Goal: Task Accomplishment & Management: Use online tool/utility

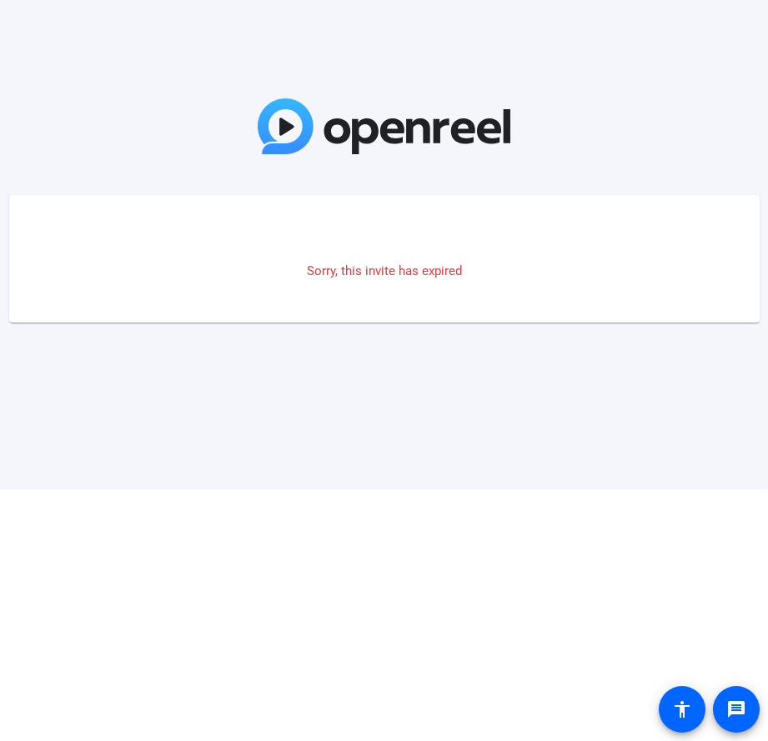
drag, startPoint x: 510, startPoint y: 294, endPoint x: 522, endPoint y: 302, distance: 15.0
click at [518, 299] on mat-card "Sorry, this invite has expired" at bounding box center [384, 259] width 751 height 128
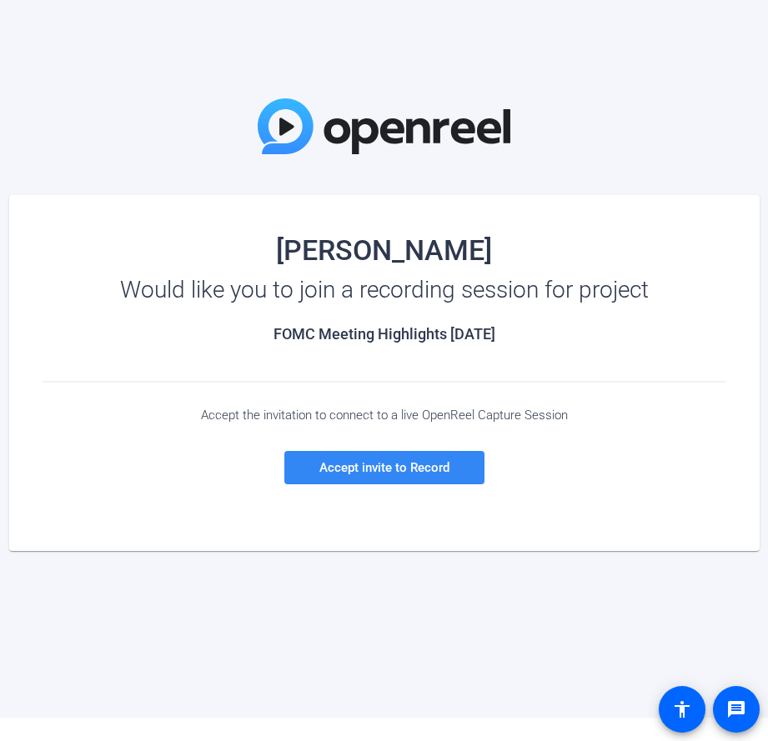
click at [406, 474] on span "Accept invite to Record" at bounding box center [384, 467] width 130 height 15
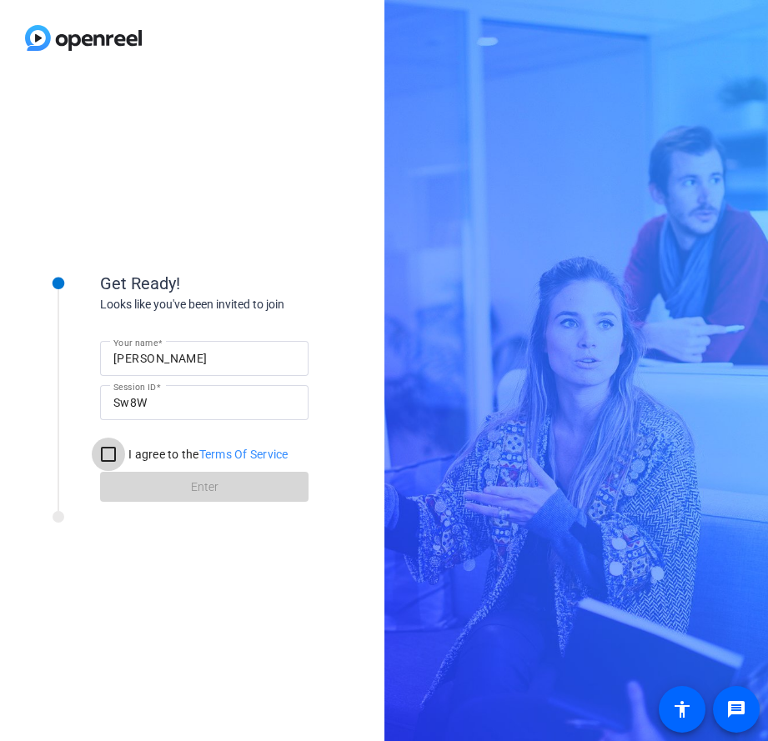
drag, startPoint x: 108, startPoint y: 452, endPoint x: 171, endPoint y: 482, distance: 70.1
click at [108, 452] on input "I agree to the Terms Of Service" at bounding box center [108, 454] width 33 height 33
checkbox input "true"
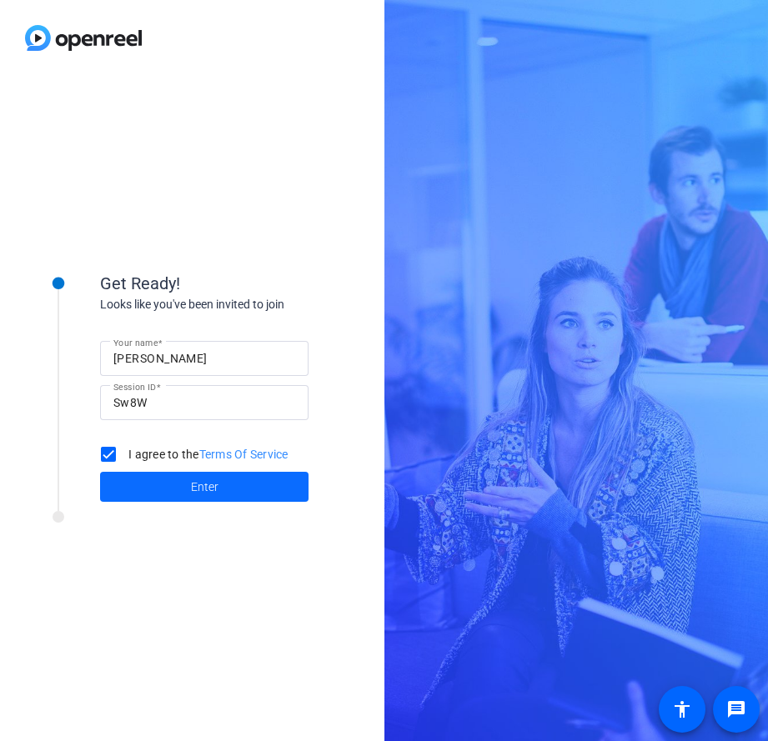
click at [171, 482] on span at bounding box center [204, 487] width 209 height 40
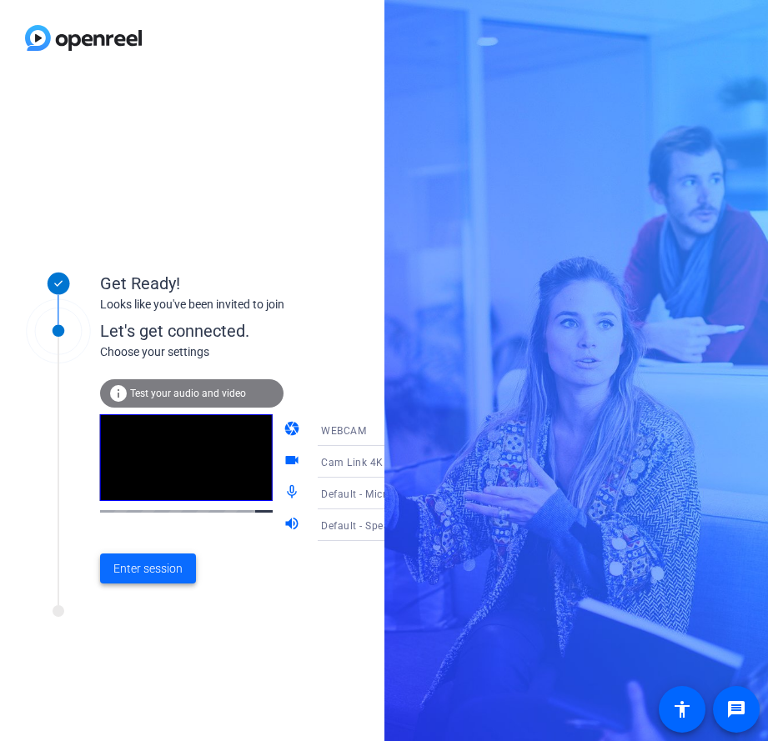
click at [132, 574] on span "Enter session" at bounding box center [147, 569] width 69 height 18
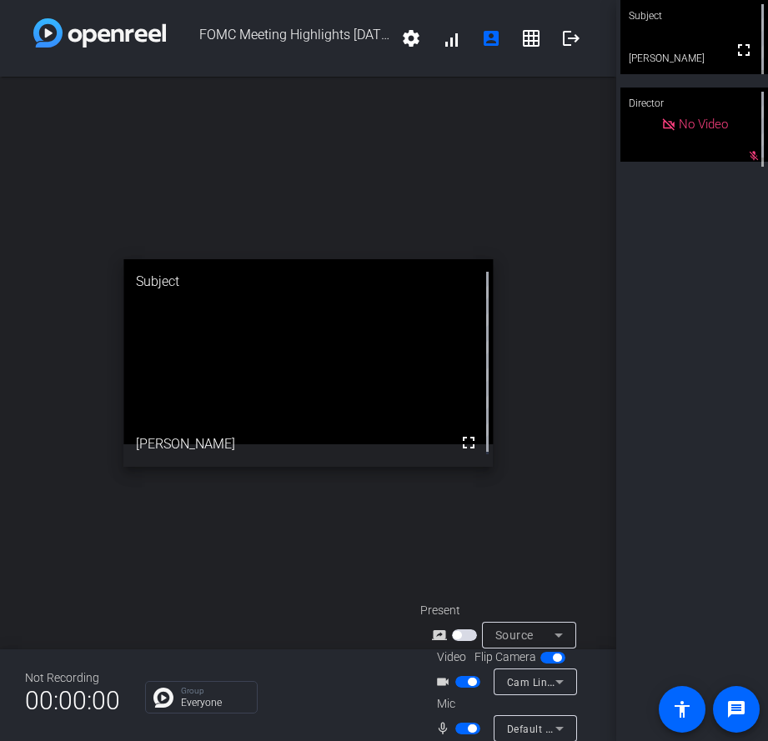
click at [559, 740] on div "Default - Microphone (Sennheiser XS LAV USB-C) (1377:10fe)" at bounding box center [535, 729] width 57 height 27
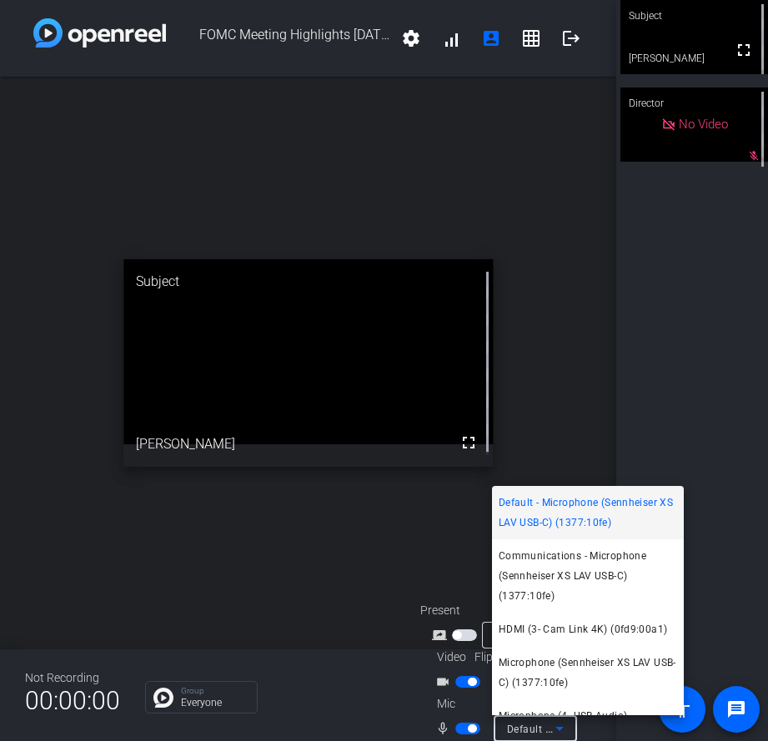
click at [567, 523] on span "Default - Microphone (Sennheiser XS LAV USB-C) (1377:10fe)" at bounding box center [588, 513] width 178 height 40
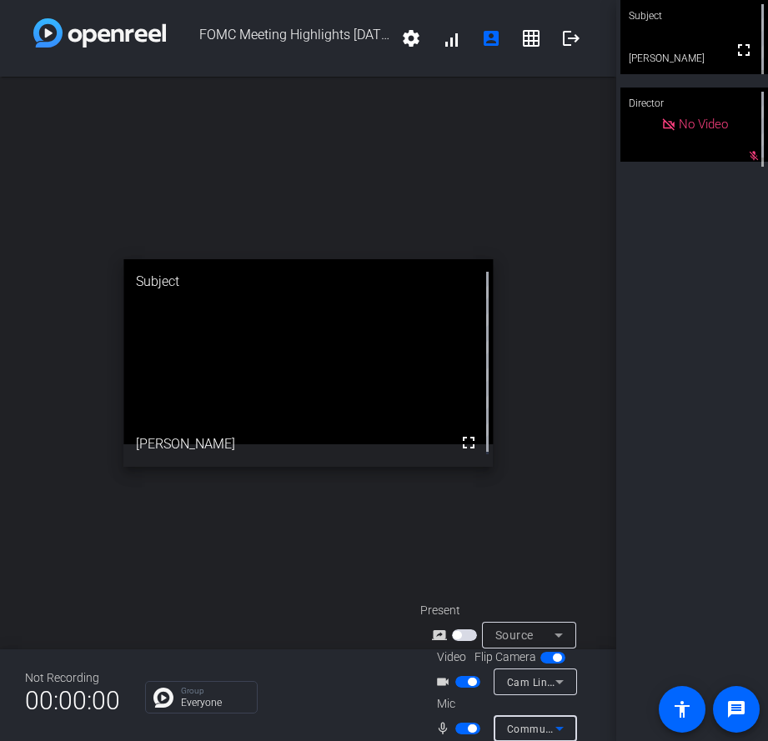
click at [514, 727] on span "Communications - Microphone (Sennheiser XS LAV USB-C) (1377:10fe)" at bounding box center [679, 728] width 345 height 13
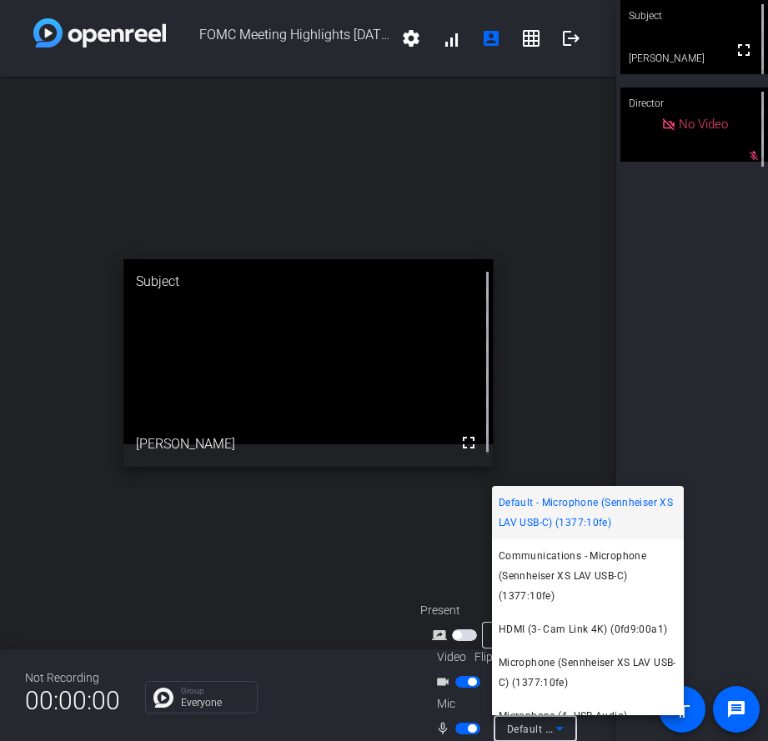
click at [364, 582] on div at bounding box center [384, 370] width 768 height 741
